Goal: Task Accomplishment & Management: Manage account settings

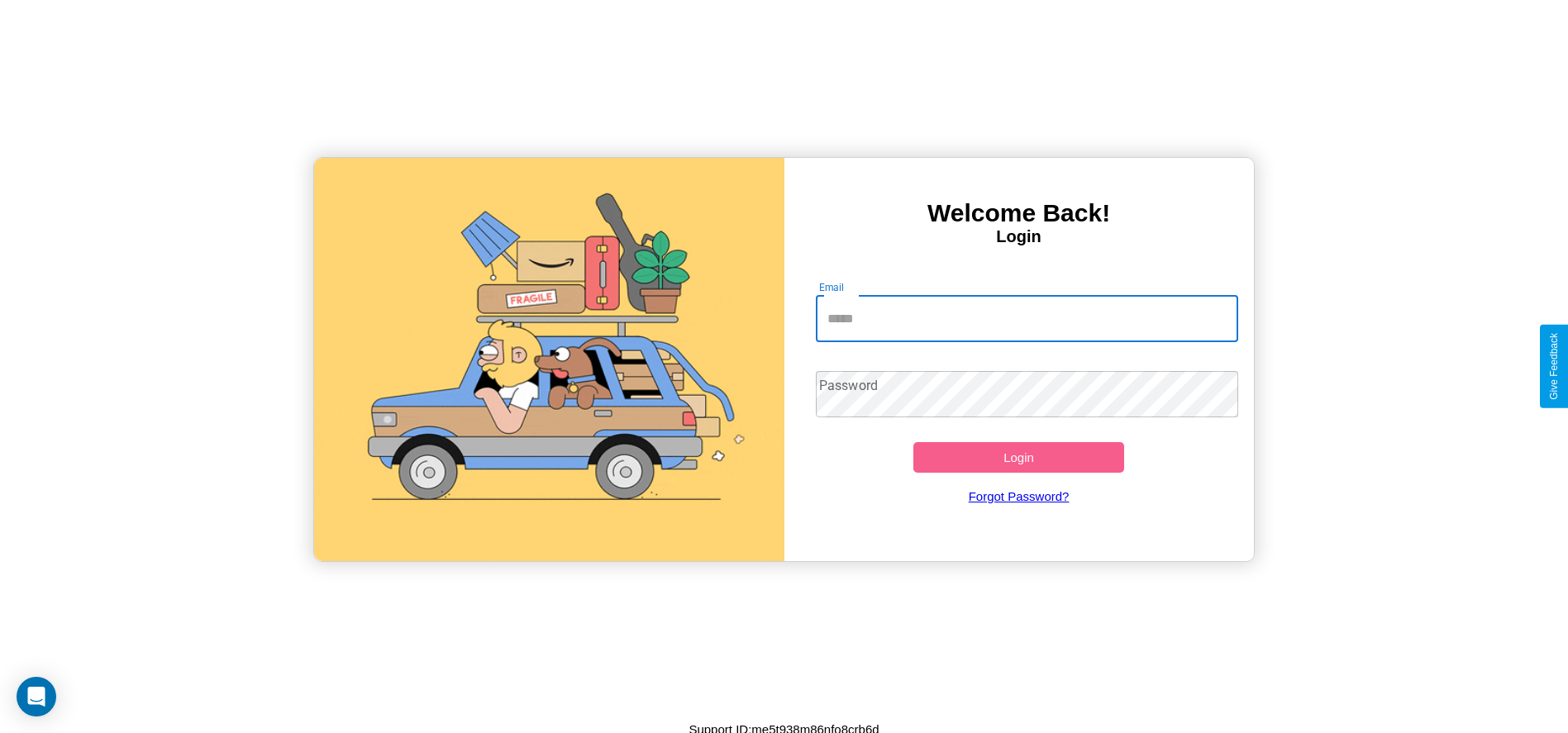
click at [1027, 318] on input "Email" at bounding box center [1027, 318] width 423 height 46
type input "**********"
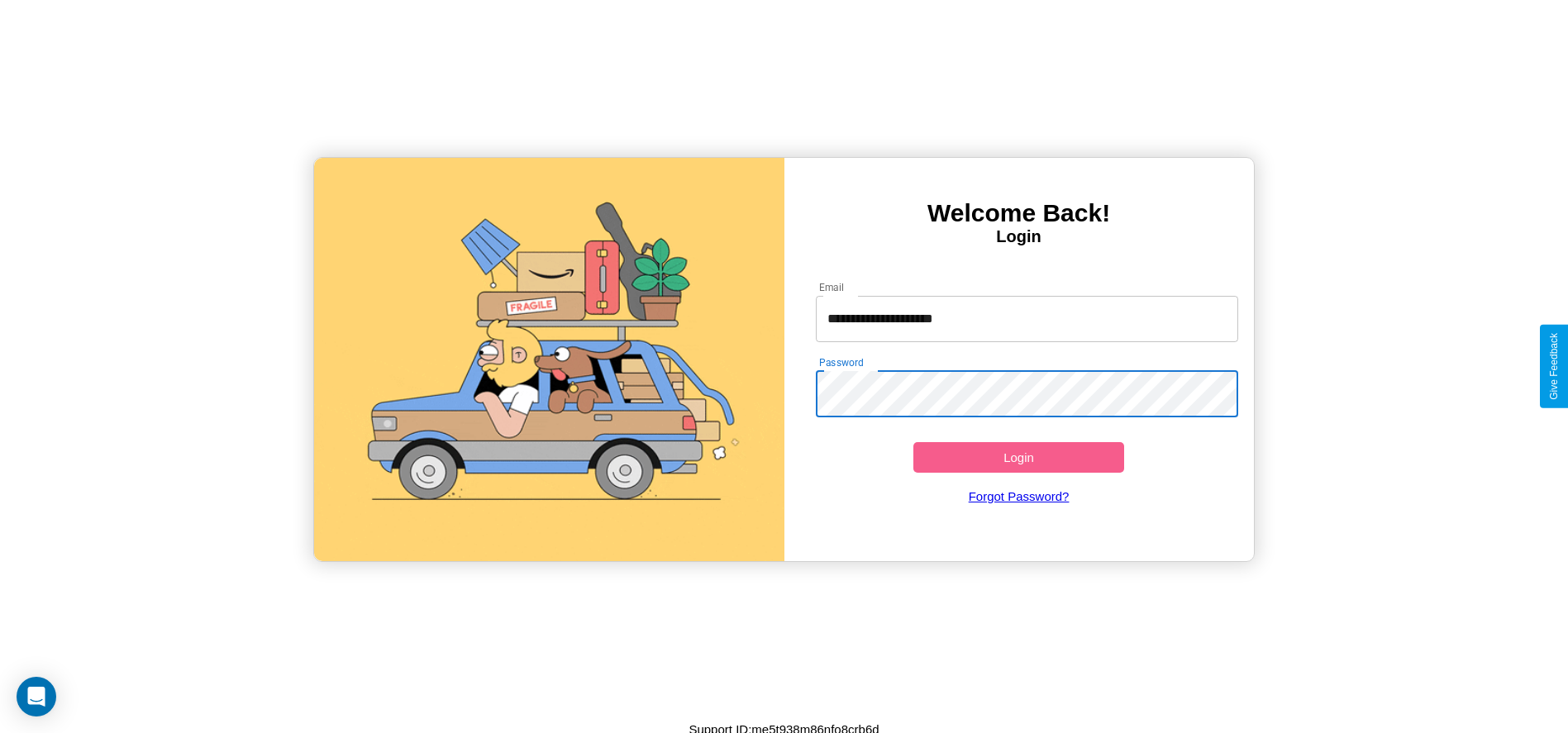
click at [1018, 457] on button "Login" at bounding box center [1019, 457] width 212 height 31
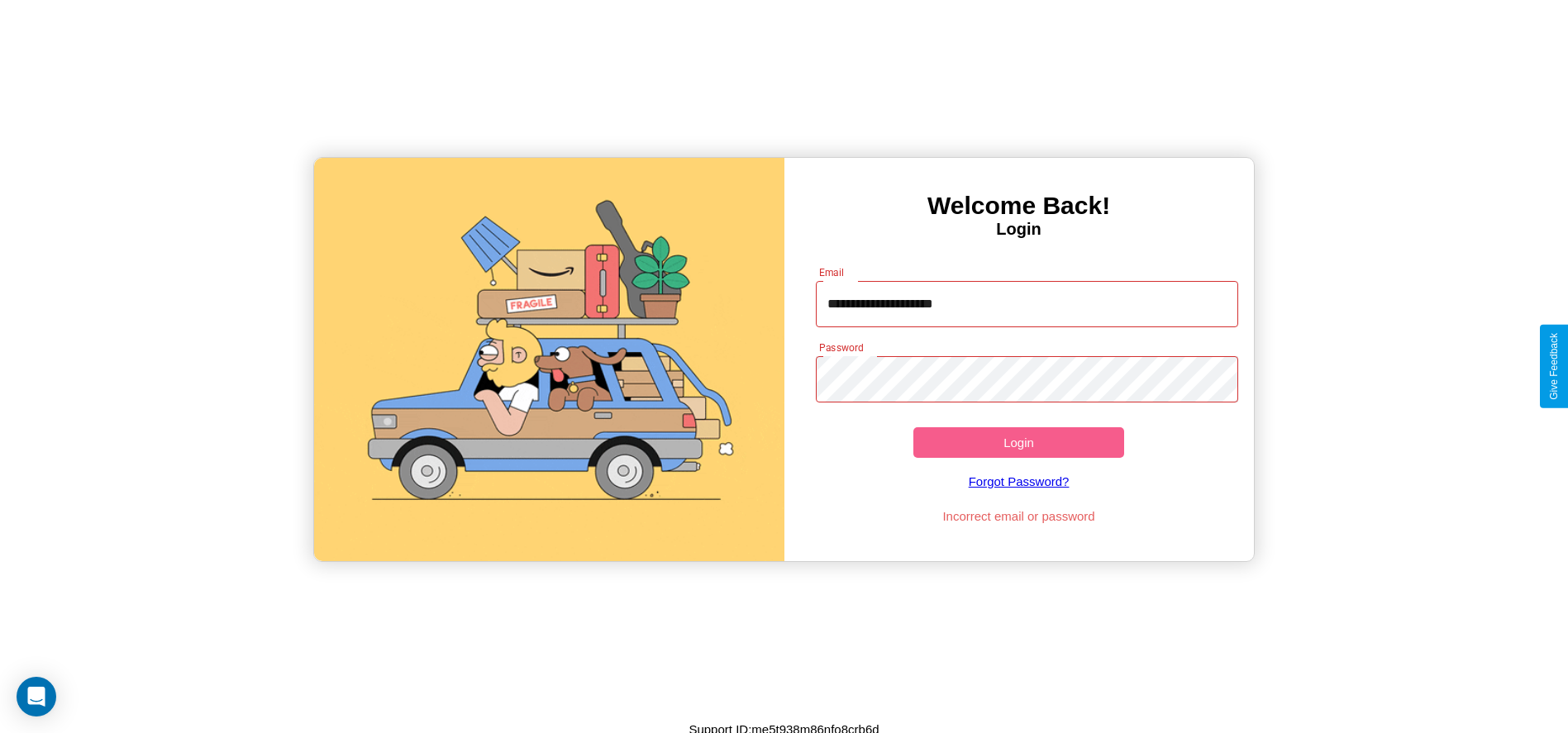
click at [1018, 442] on button "Login" at bounding box center [1019, 442] width 212 height 31
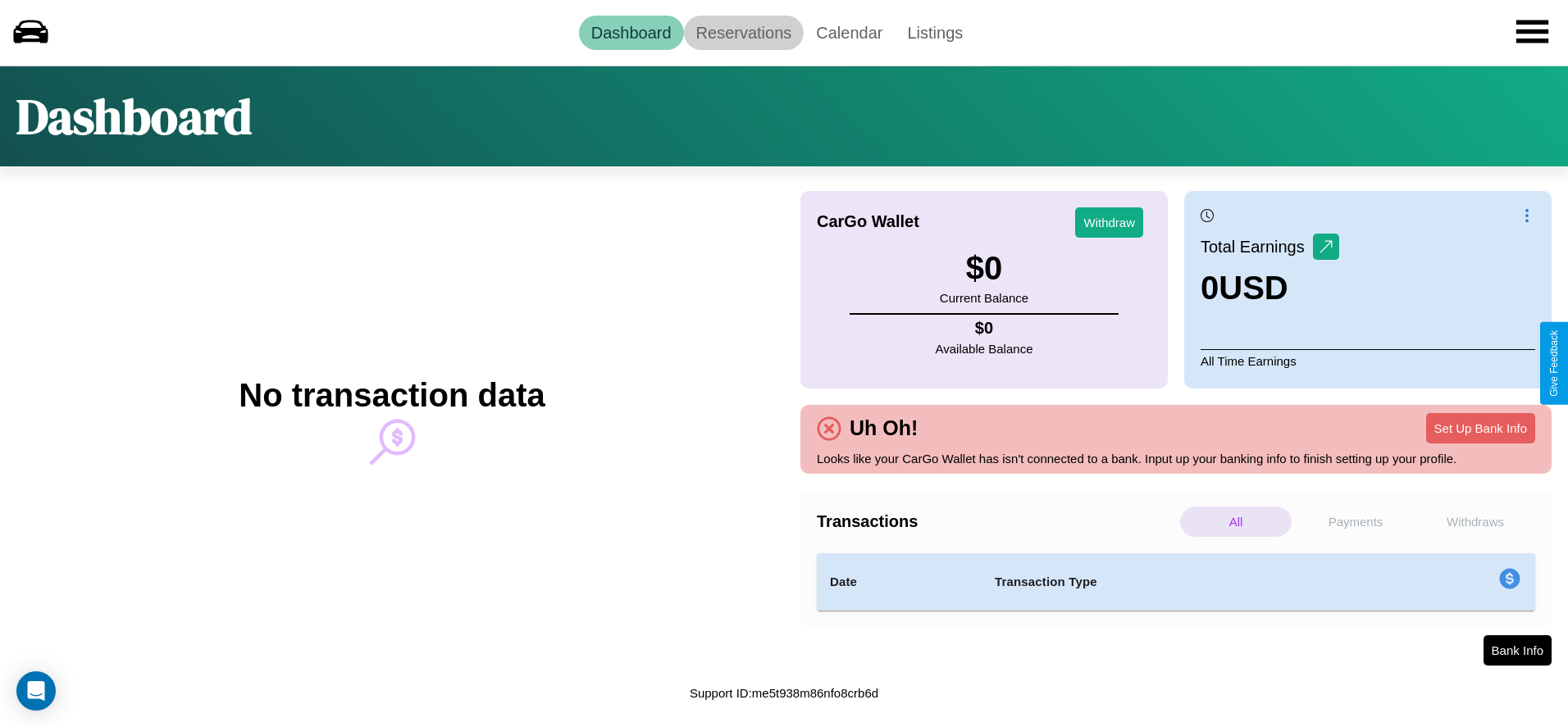
click at [743, 32] on link "Reservations" at bounding box center [744, 33] width 120 height 35
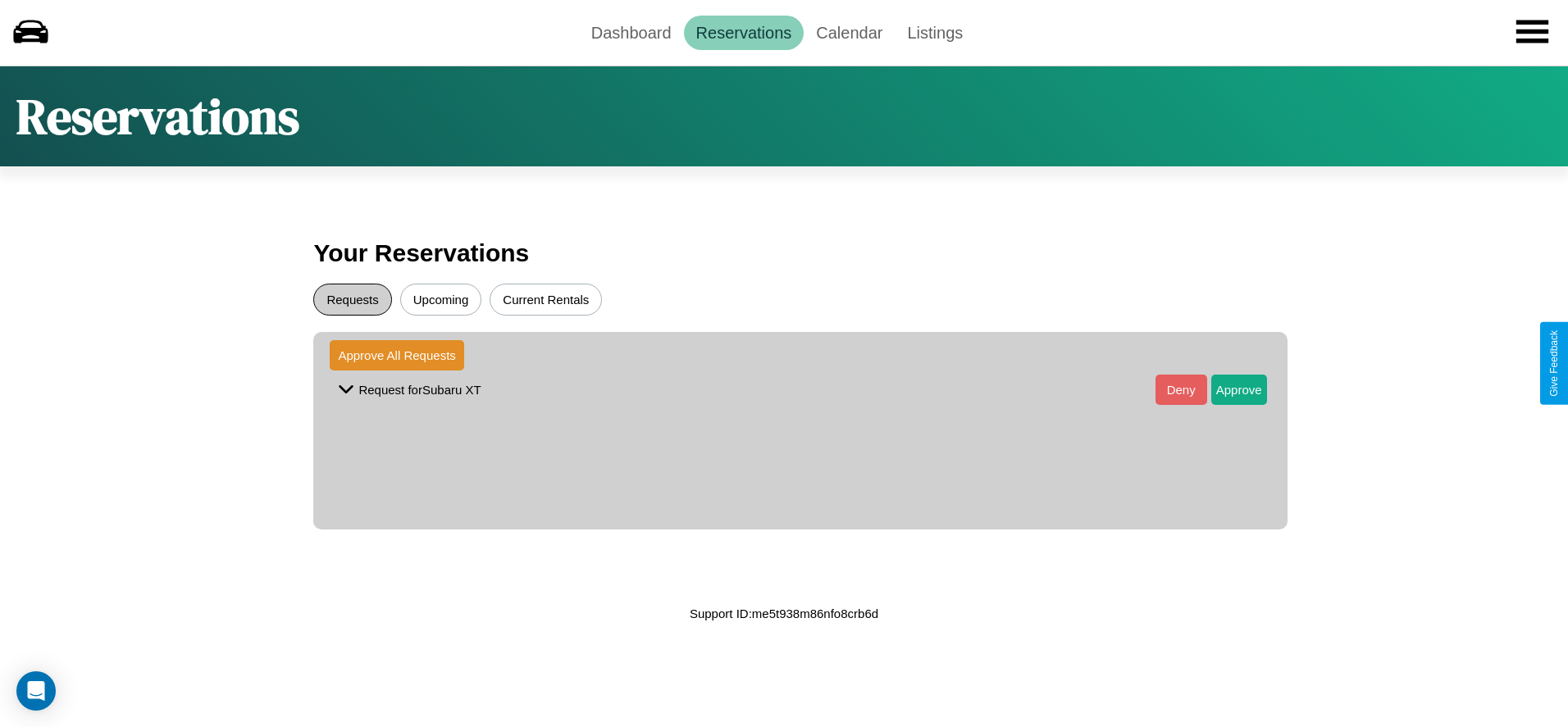
click at [353, 299] on button "Requests" at bounding box center [352, 299] width 78 height 32
click at [1226, 389] on button "Approve" at bounding box center [1238, 389] width 55 height 30
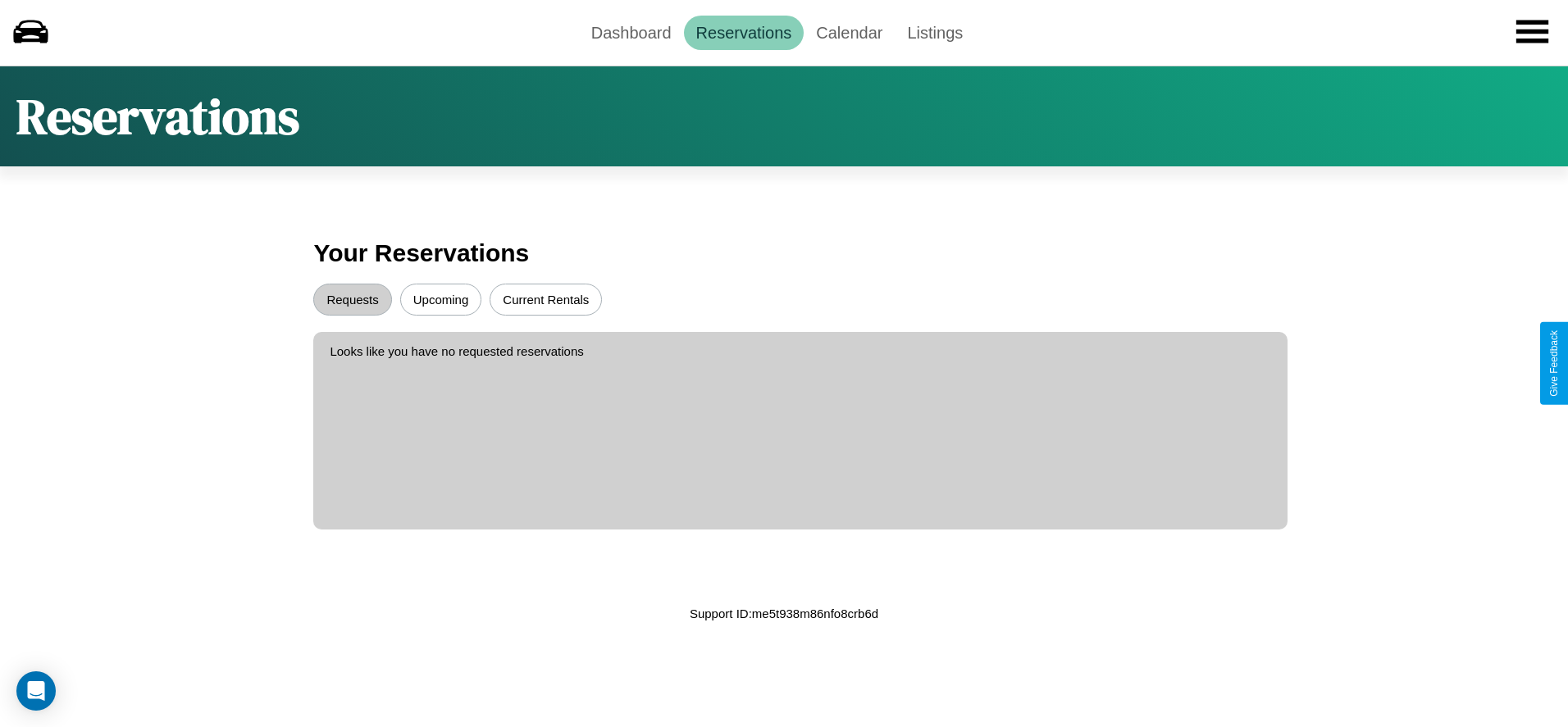
click at [440, 299] on button "Upcoming" at bounding box center [441, 299] width 82 height 32
